Goal: Find specific page/section: Find specific page/section

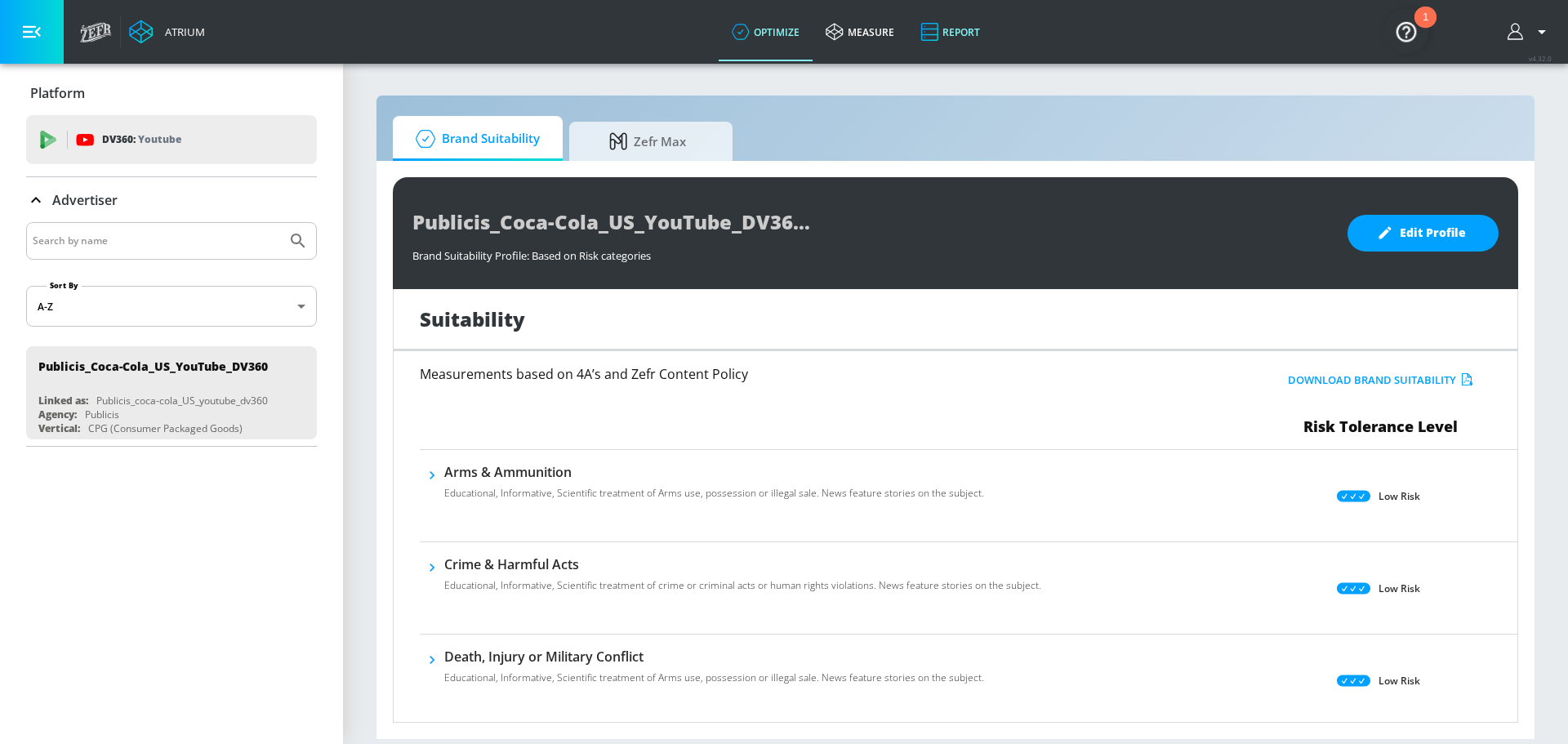
click at [985, 27] on link "Report" at bounding box center [950, 32] width 86 height 59
click at [959, 29] on link "Report" at bounding box center [950, 32] width 86 height 59
